Goal: Task Accomplishment & Management: Manage account settings

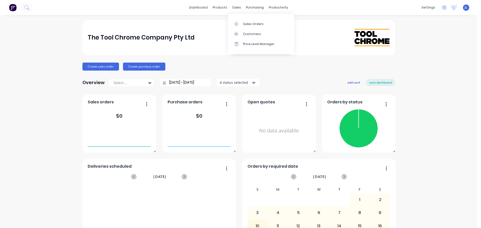
click at [235, 8] on div "sales" at bounding box center [237, 8] width 14 height 8
click at [245, 26] on div "Sales Orders" at bounding box center [253, 24] width 21 height 5
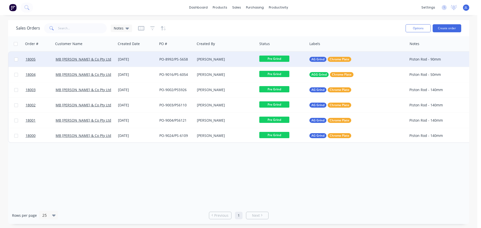
click at [385, 57] on div "AG Grind Chrome Plate" at bounding box center [357, 59] width 100 height 15
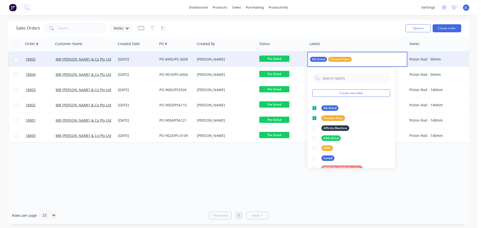
click at [245, 58] on div "[PERSON_NAME]" at bounding box center [225, 59] width 56 height 5
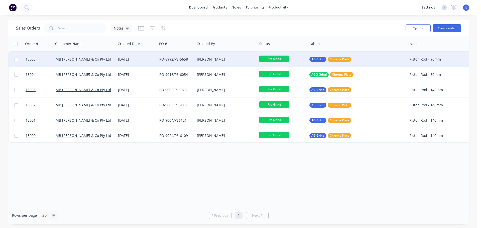
click at [17, 59] on input "checkbox" at bounding box center [16, 60] width 4 height 4
checkbox input "true"
click at [417, 30] on button "Options" at bounding box center [418, 28] width 25 height 8
click at [311, 164] on div "Order # Customer Name Created Date PO # Created By Status Labels Notes 18005 MB…" at bounding box center [238, 121] width 461 height 171
click at [168, 58] on div "PO-8992/PS-5658" at bounding box center [175, 59] width 32 height 5
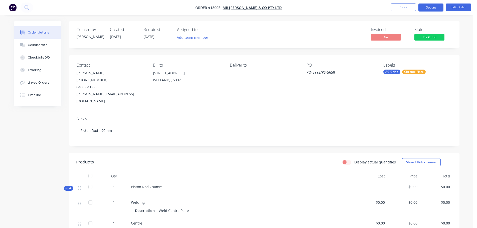
click at [431, 9] on button "Options" at bounding box center [431, 8] width 25 height 8
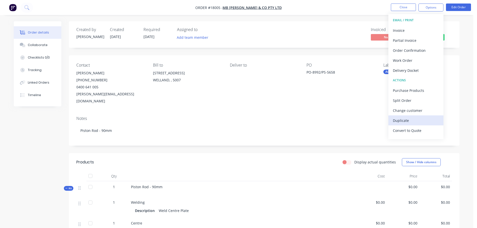
click at [410, 122] on div "Duplicate" at bounding box center [416, 120] width 46 height 7
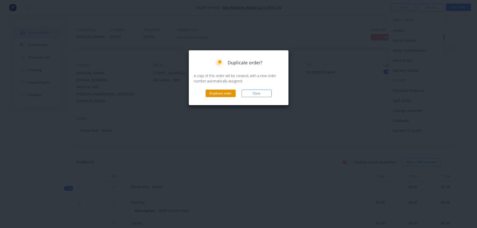
click at [219, 91] on button "Duplicate order" at bounding box center [221, 94] width 30 height 8
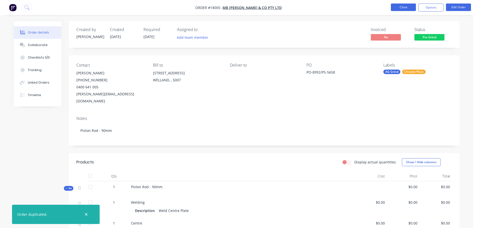
click at [406, 8] on button "Close" at bounding box center [403, 8] width 25 height 8
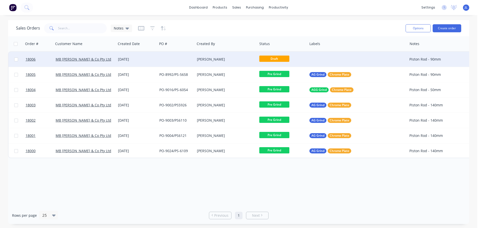
click at [145, 59] on div "[DATE]" at bounding box center [136, 59] width 37 height 5
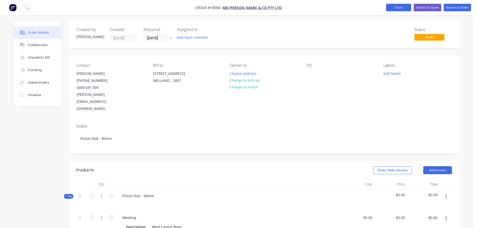
click at [409, 9] on button "Close" at bounding box center [398, 8] width 25 height 8
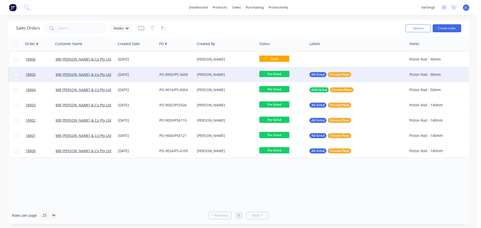
click at [232, 74] on div "[PERSON_NAME]" at bounding box center [225, 74] width 56 height 5
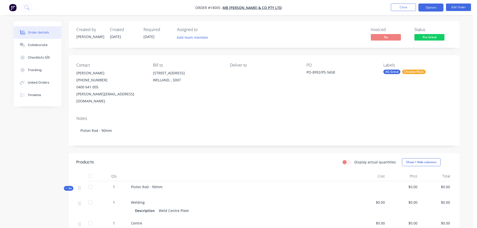
click at [437, 9] on button "Options" at bounding box center [431, 8] width 25 height 8
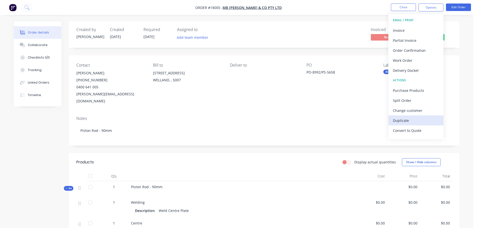
click at [411, 120] on div "Duplicate" at bounding box center [416, 120] width 46 height 7
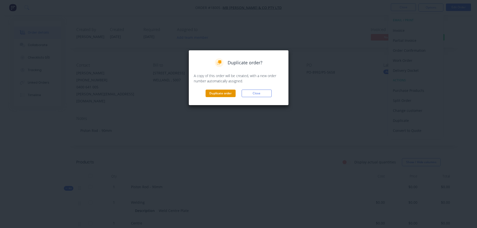
click at [206, 93] on button "Duplicate order" at bounding box center [221, 94] width 30 height 8
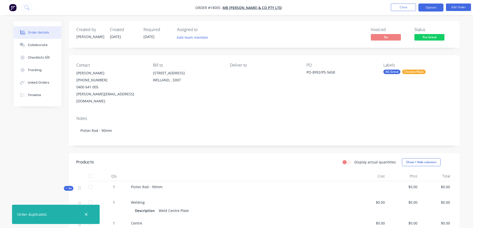
click at [438, 9] on button "Options" at bounding box center [431, 8] width 25 height 8
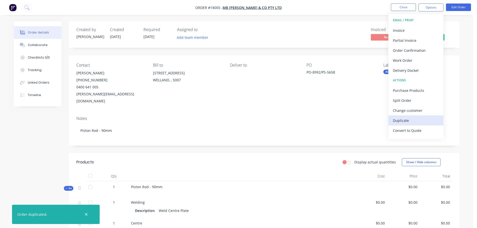
click at [407, 118] on div "Duplicate" at bounding box center [416, 120] width 46 height 7
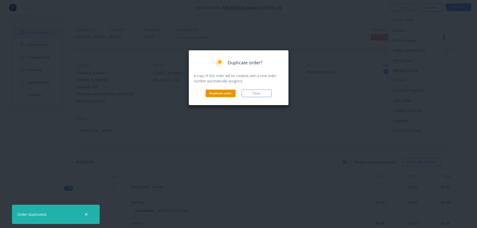
click at [212, 94] on button "Duplicate order" at bounding box center [221, 94] width 30 height 8
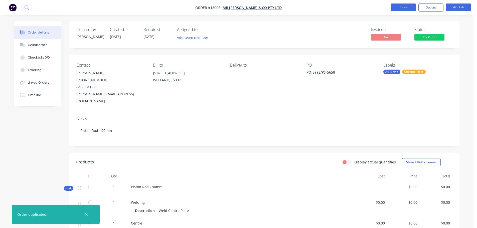
click at [399, 5] on button "Close" at bounding box center [403, 8] width 25 height 8
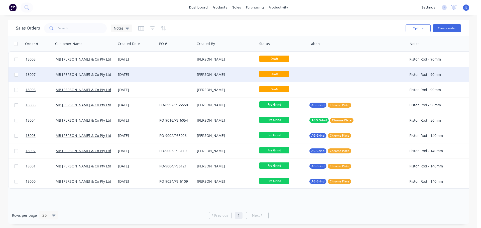
click at [133, 73] on div "[DATE]" at bounding box center [136, 74] width 37 height 5
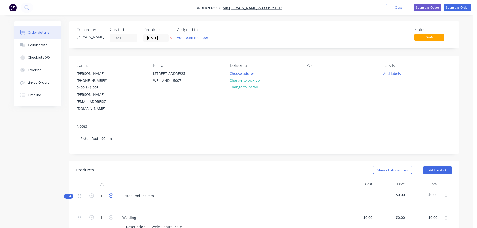
click at [112, 194] on icon "button" at bounding box center [111, 196] width 5 height 5
type input "2"
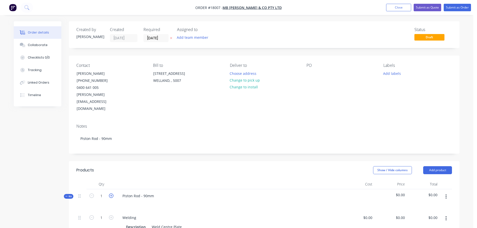
type input "2"
click at [398, 10] on button "Close" at bounding box center [398, 8] width 25 height 8
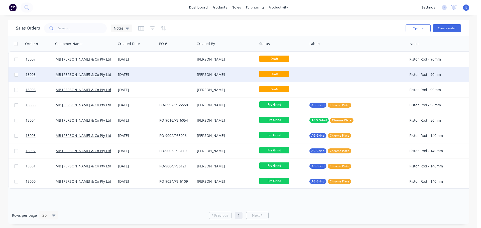
click at [182, 74] on div at bounding box center [176, 74] width 38 height 15
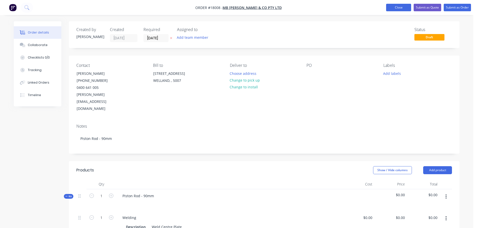
click at [402, 10] on button "Close" at bounding box center [398, 8] width 25 height 8
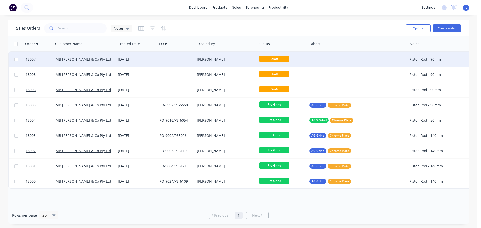
click at [151, 59] on div "[DATE]" at bounding box center [136, 59] width 37 height 5
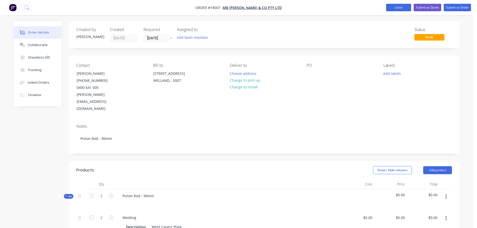
click at [406, 8] on button "Close" at bounding box center [398, 8] width 25 height 8
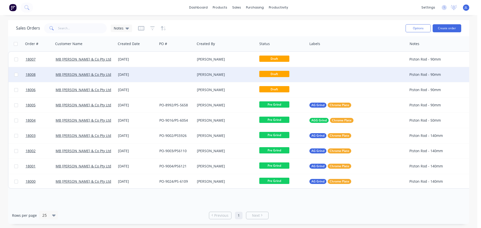
click at [154, 74] on div "[DATE]" at bounding box center [136, 74] width 37 height 5
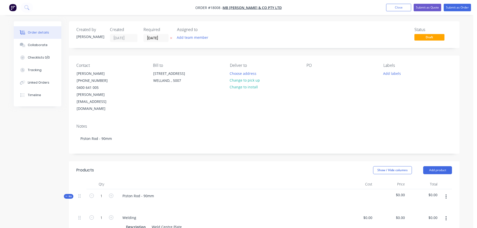
click at [388, 3] on nav "Order #18008 - MB [PERSON_NAME] & Co Pty Ltd Add product Close Submit as Quote …" at bounding box center [238, 7] width 477 height 15
click at [391, 14] on nav "Order #18008 - MB [PERSON_NAME] & Co Pty Ltd Add product Close Submit as Quote …" at bounding box center [238, 7] width 477 height 15
click at [393, 11] on button "Close" at bounding box center [398, 8] width 25 height 8
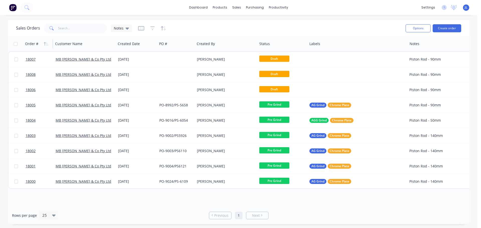
click at [41, 45] on div "Order #" at bounding box center [37, 44] width 25 height 10
click at [46, 43] on icon "button" at bounding box center [46, 44] width 5 height 4
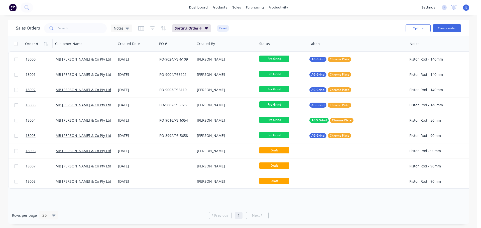
click at [46, 43] on icon "button" at bounding box center [46, 44] width 5 height 4
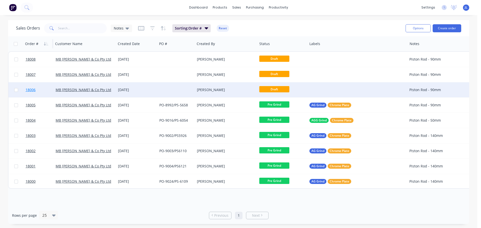
click at [41, 90] on link "18006" at bounding box center [41, 89] width 30 height 15
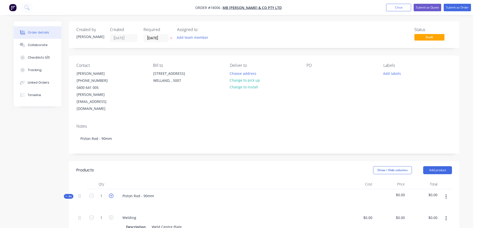
click at [112, 194] on icon "button" at bounding box center [111, 196] width 5 height 5
type input "2"
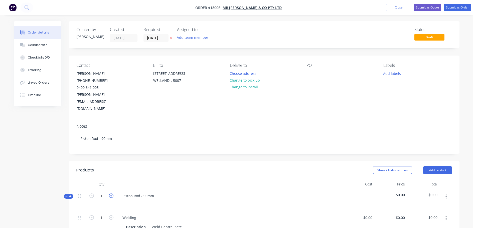
type input "2"
click at [112, 194] on icon "button" at bounding box center [111, 196] width 5 height 5
type input "3"
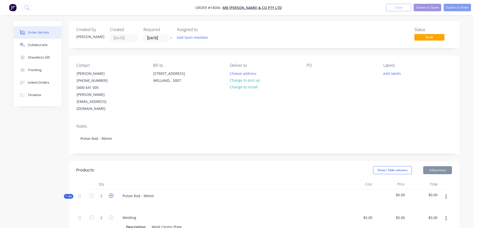
type input "3"
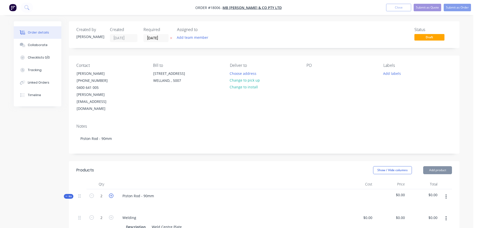
type input "3"
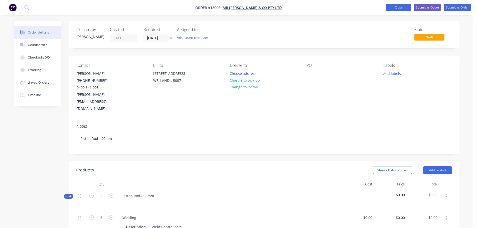
click at [400, 9] on button "Close" at bounding box center [398, 8] width 25 height 8
